Goal: Information Seeking & Learning: Learn about a topic

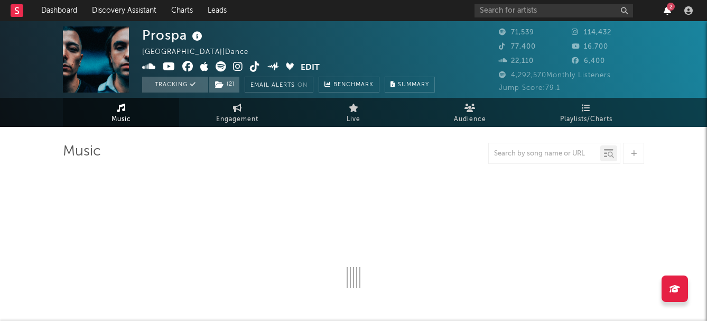
select select "6m"
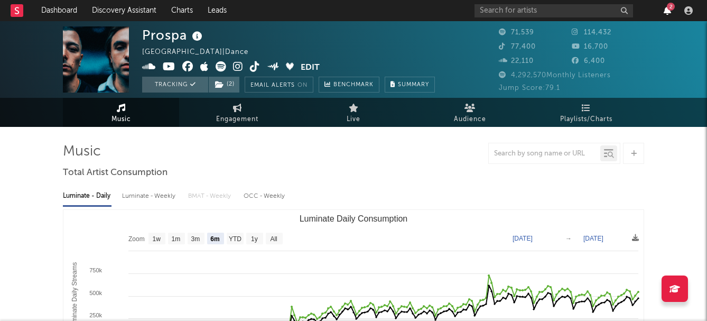
click at [666, 11] on icon "button" at bounding box center [667, 10] width 7 height 8
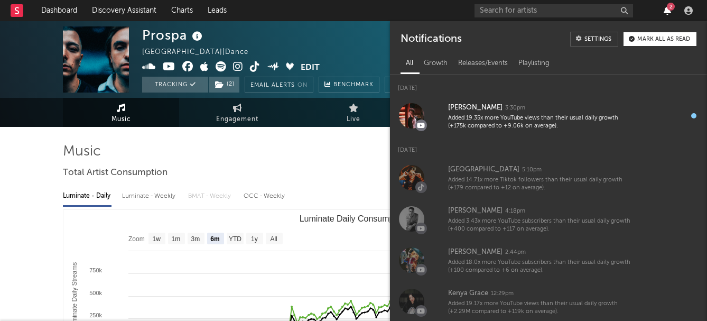
click at [666, 11] on icon "button" at bounding box center [667, 10] width 7 height 8
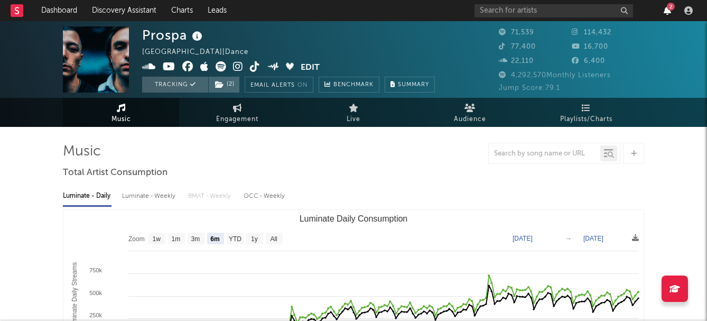
click at [666, 11] on icon "button" at bounding box center [667, 10] width 7 height 8
click at [671, 13] on div "2" at bounding box center [667, 10] width 16 height 8
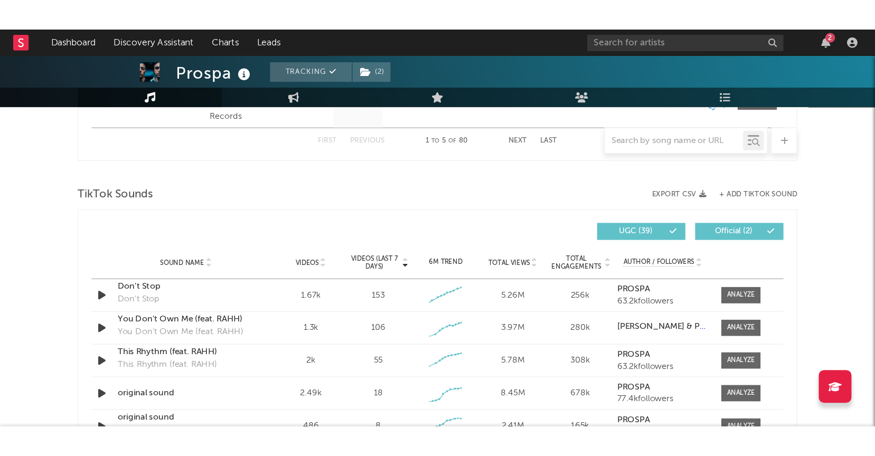
scroll to position [697, 0]
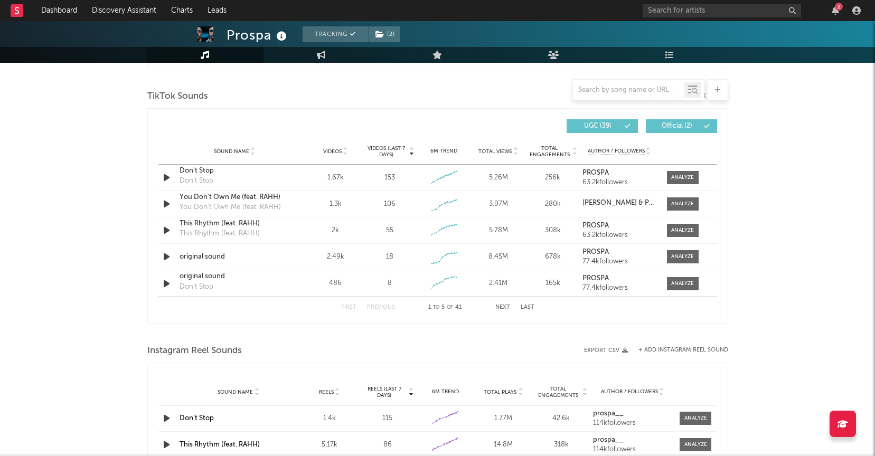
click at [706, 7] on div "2" at bounding box center [839, 7] width 8 height 8
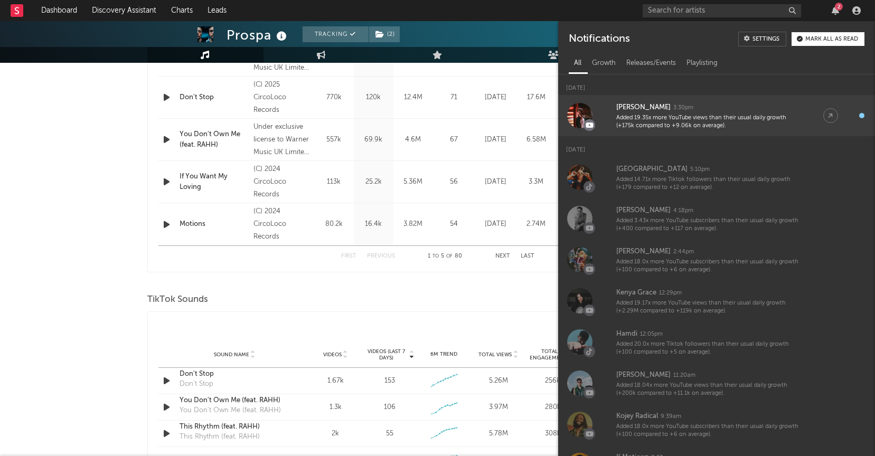
scroll to position [0, 0]
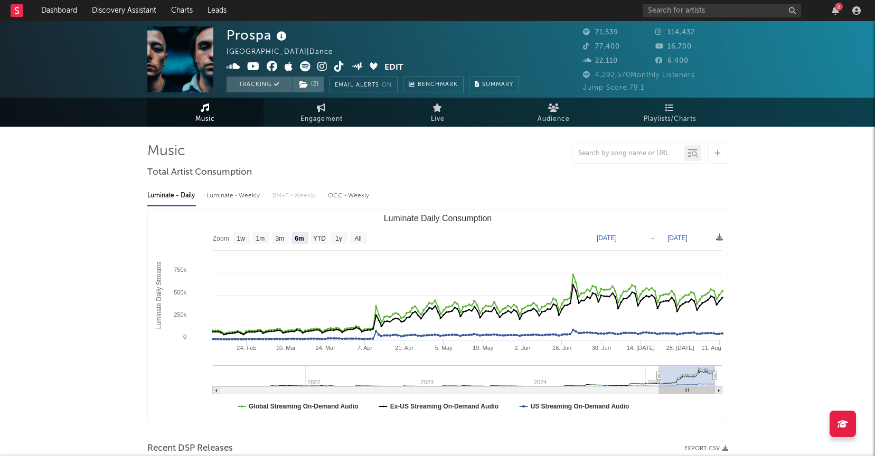
drag, startPoint x: 54, startPoint y: 166, endPoint x: 71, endPoint y: 161, distance: 17.9
